Goal: Information Seeking & Learning: Learn about a topic

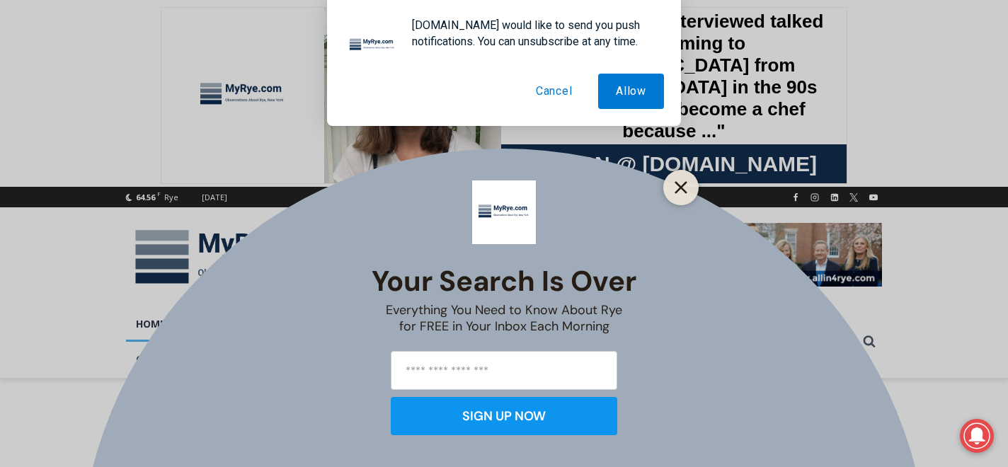
click at [683, 187] on icon "Close" at bounding box center [680, 187] width 13 height 13
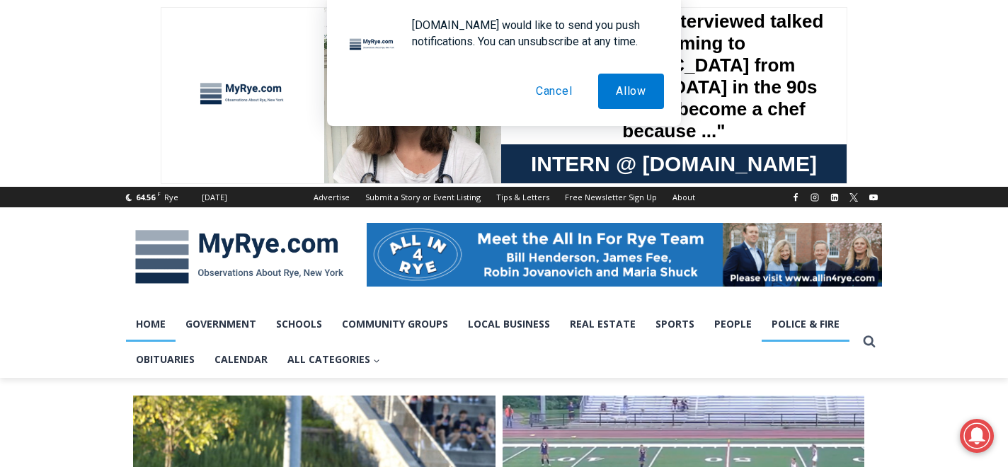
click at [803, 319] on link "Police & Fire" at bounding box center [805, 323] width 88 height 35
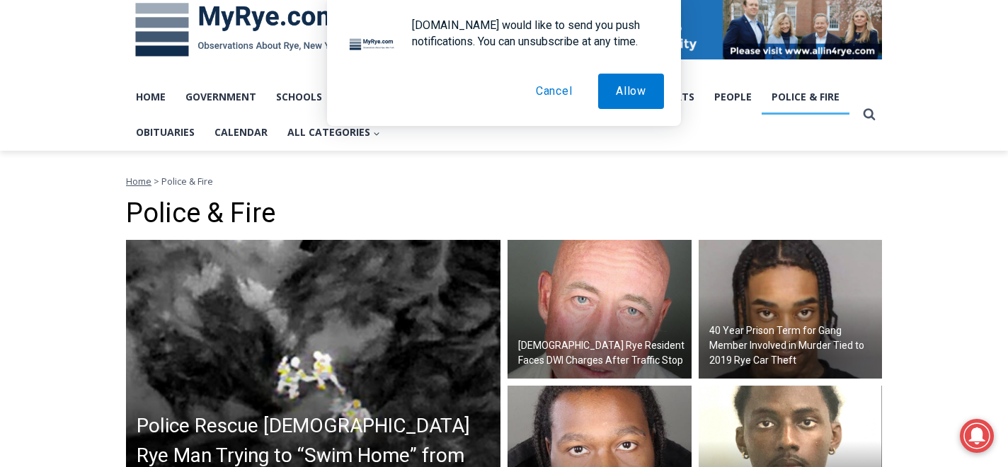
scroll to position [279, 0]
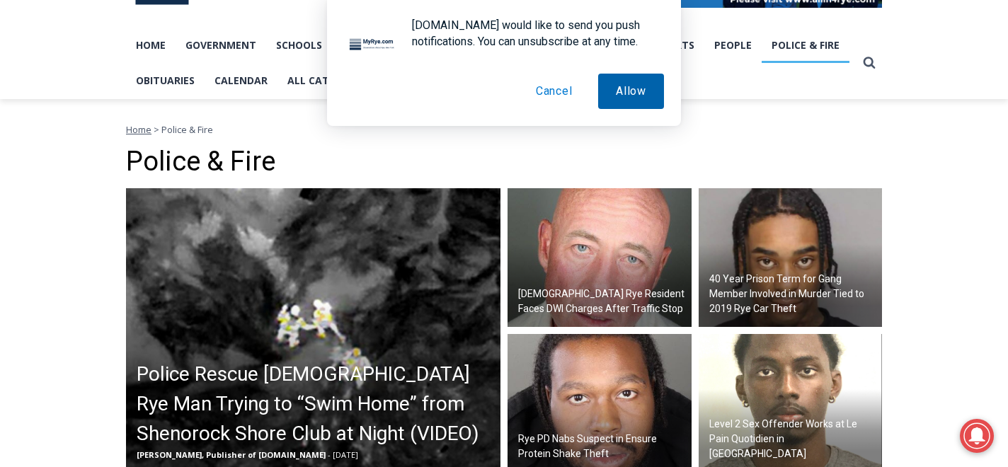
click at [643, 91] on button "Allow" at bounding box center [631, 91] width 66 height 35
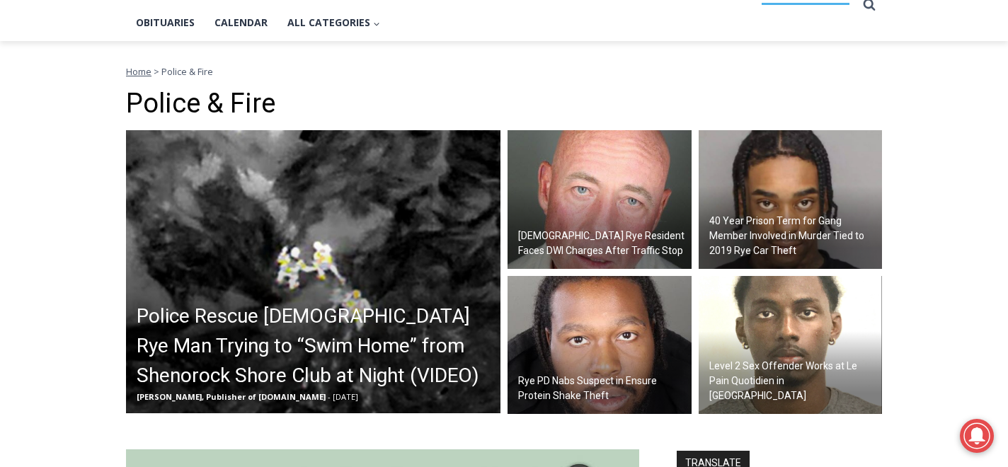
scroll to position [337, 0]
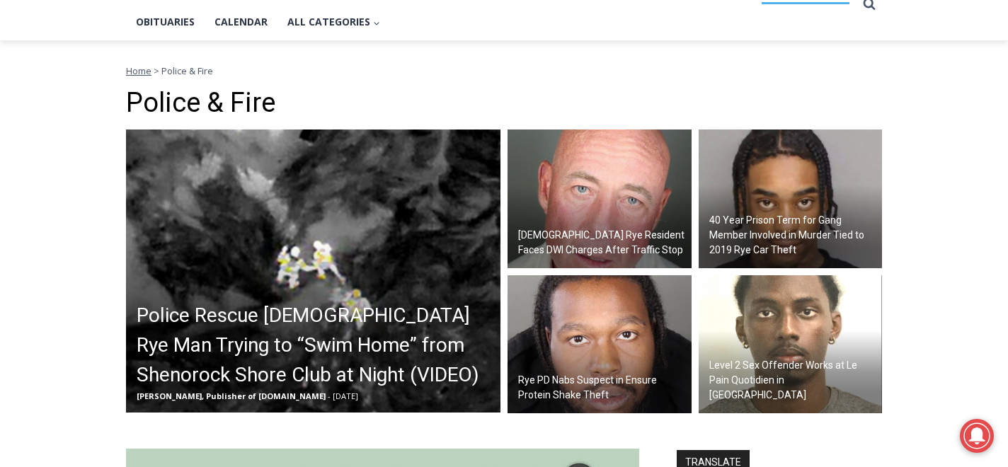
click at [321, 331] on h2 "Police Rescue [DEMOGRAPHIC_DATA] Rye Man Trying to “Swim Home” from Shenorock S…" at bounding box center [317, 345] width 360 height 89
